Goal: Information Seeking & Learning: Learn about a topic

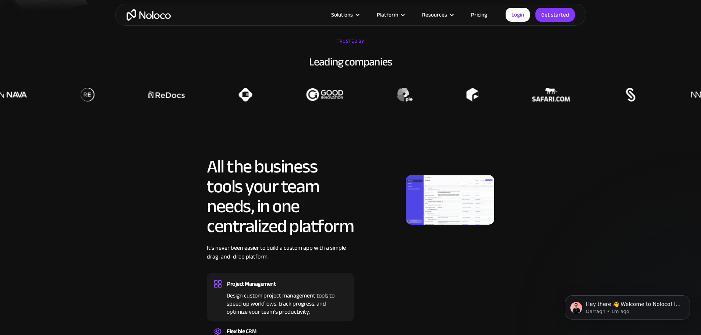
scroll to position [294, 0]
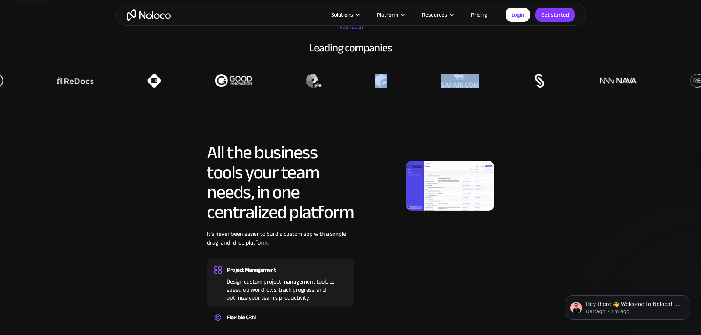
drag, startPoint x: 482, startPoint y: 99, endPoint x: 366, endPoint y: 124, distance: 119.2
click at [389, 88] on div at bounding box center [698, 81] width 701 height 14
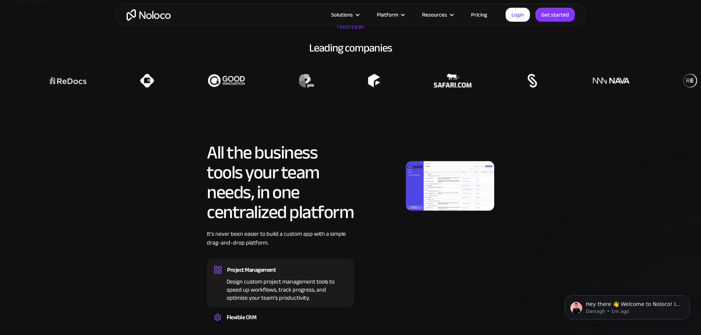
click at [352, 138] on section "All the business tools your team needs, in one centralized platform It’s never …" at bounding box center [350, 259] width 701 height 306
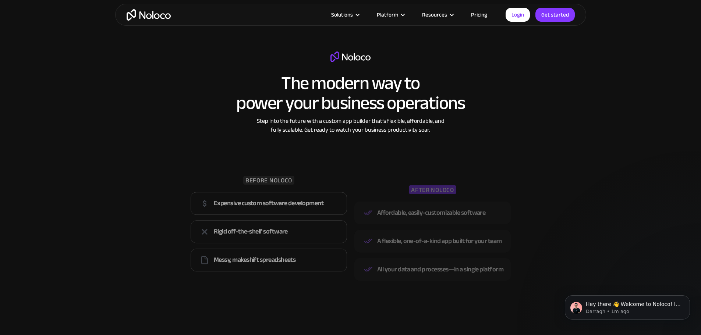
scroll to position [441, 0]
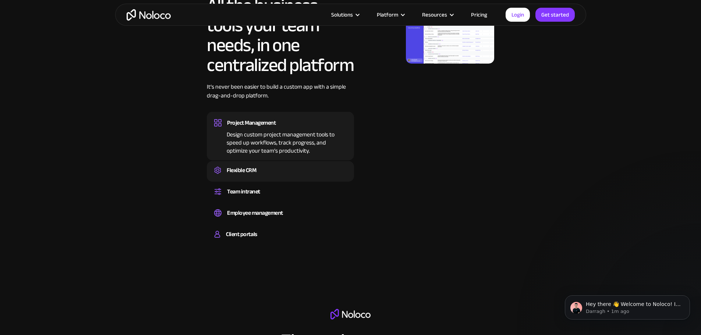
click at [268, 178] on div "Create a custom CRM that you can adapt to your business’s needs, centralize you…" at bounding box center [280, 177] width 132 height 2
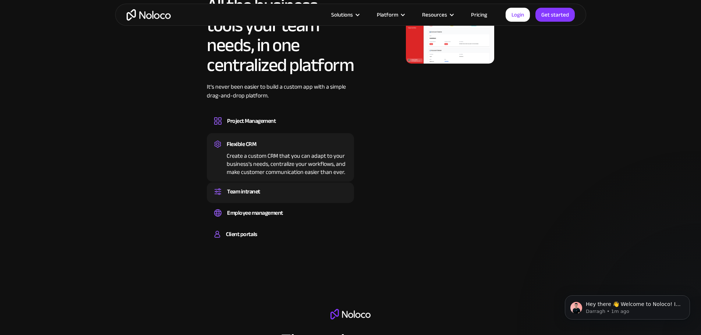
click at [271, 197] on div "Team intranet" at bounding box center [280, 191] width 132 height 11
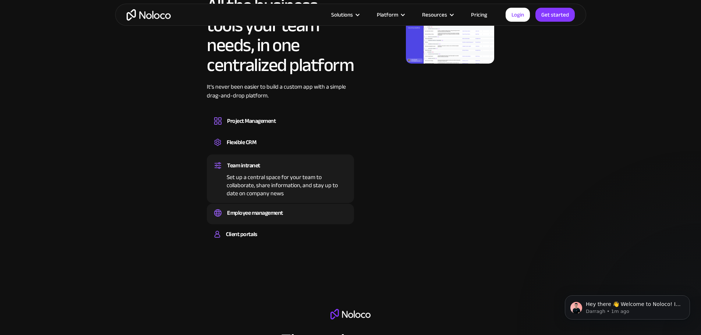
click at [275, 218] on div "Employee management" at bounding box center [255, 212] width 56 height 11
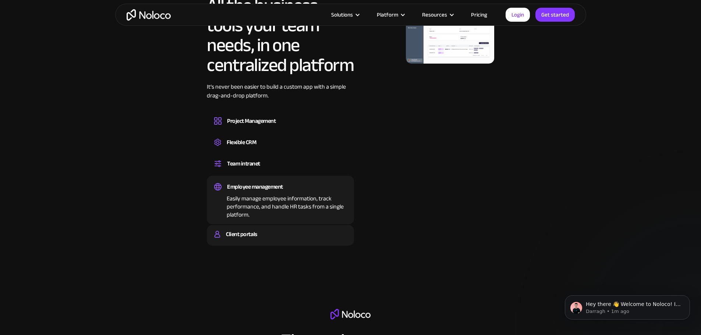
click at [259, 240] on div "Client portals" at bounding box center [280, 234] width 132 height 11
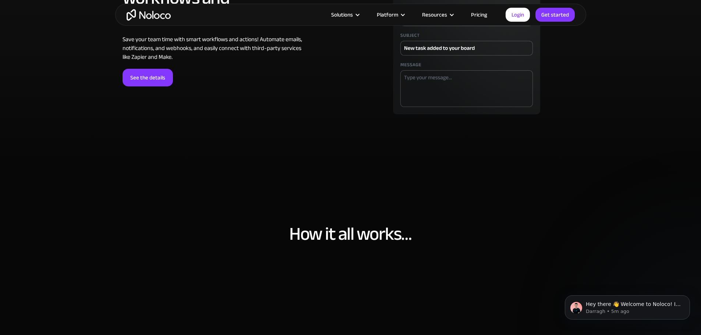
scroll to position [1912, 0]
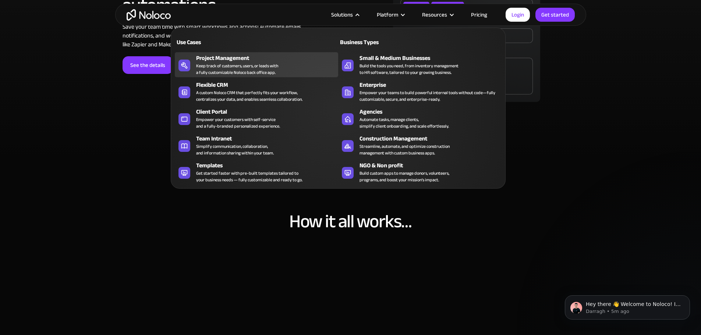
click at [261, 69] on div "Keep track of customers, users, or leads with a fully customizable Noloco back …" at bounding box center [237, 69] width 82 height 13
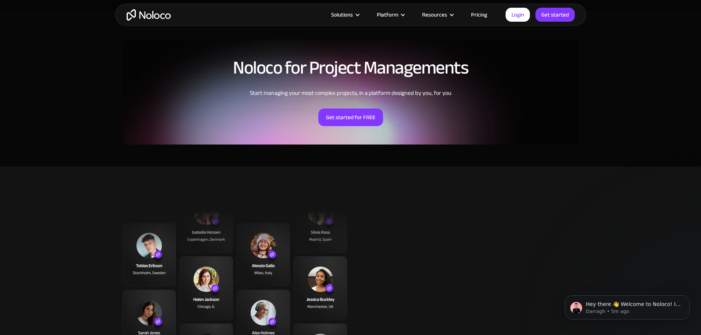
scroll to position [1655, 0]
